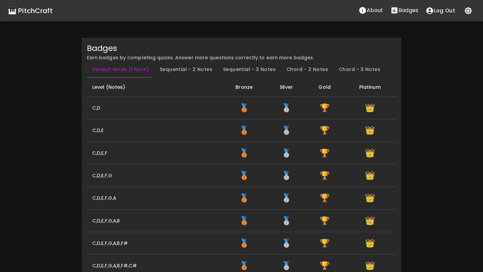
click at [34, 13] on div "🎹 PitchCraft" at bounding box center [30, 10] width 45 height 11
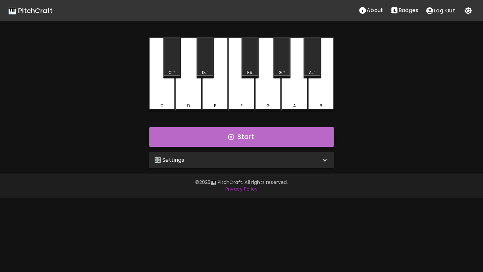
click at [176, 138] on button "Start" at bounding box center [241, 136] width 185 height 19
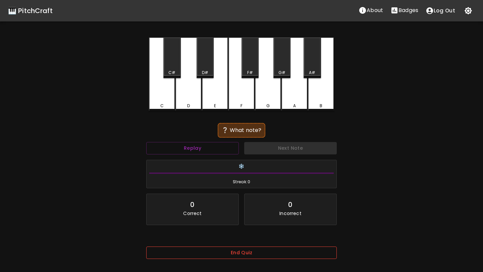
click at [211, 256] on button "End Quiz" at bounding box center [241, 253] width 190 height 12
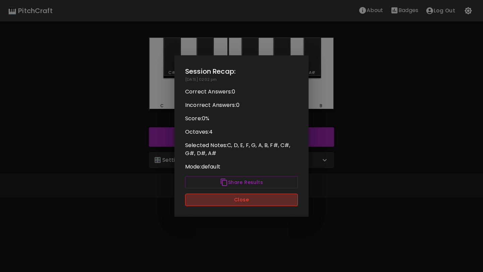
click at [260, 199] on button "Close" at bounding box center [241, 200] width 113 height 12
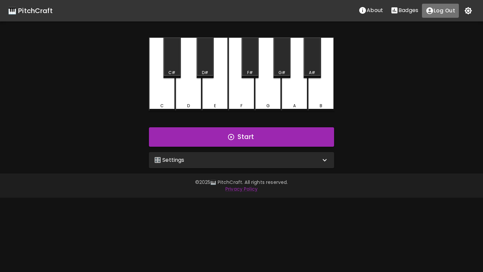
click at [443, 13] on button "Log Out" at bounding box center [440, 11] width 37 height 14
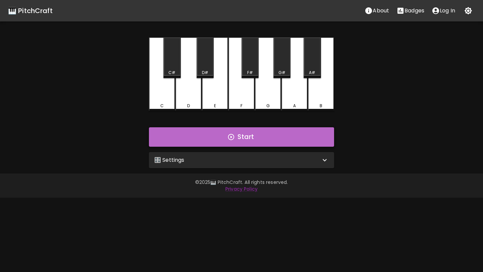
click at [274, 138] on button "Start" at bounding box center [241, 136] width 185 height 19
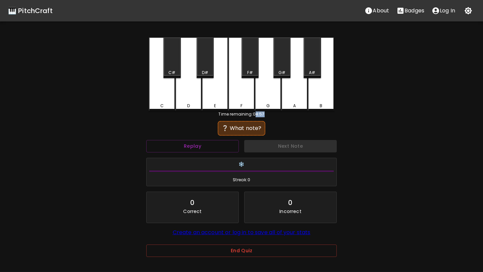
drag, startPoint x: 256, startPoint y: 114, endPoint x: 268, endPoint y: 113, distance: 12.4
click at [268, 113] on div "Time remaining: 04:57" at bounding box center [241, 114] width 185 height 6
click at [250, 254] on button "End Quiz" at bounding box center [241, 251] width 190 height 12
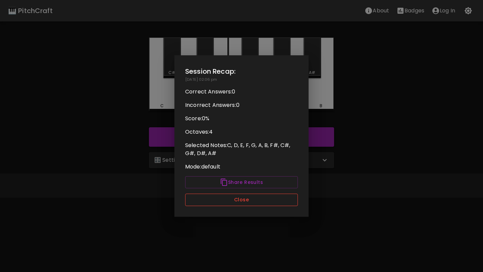
click at [265, 197] on button "Close" at bounding box center [241, 200] width 113 height 12
